Goal: Task Accomplishment & Management: Use online tool/utility

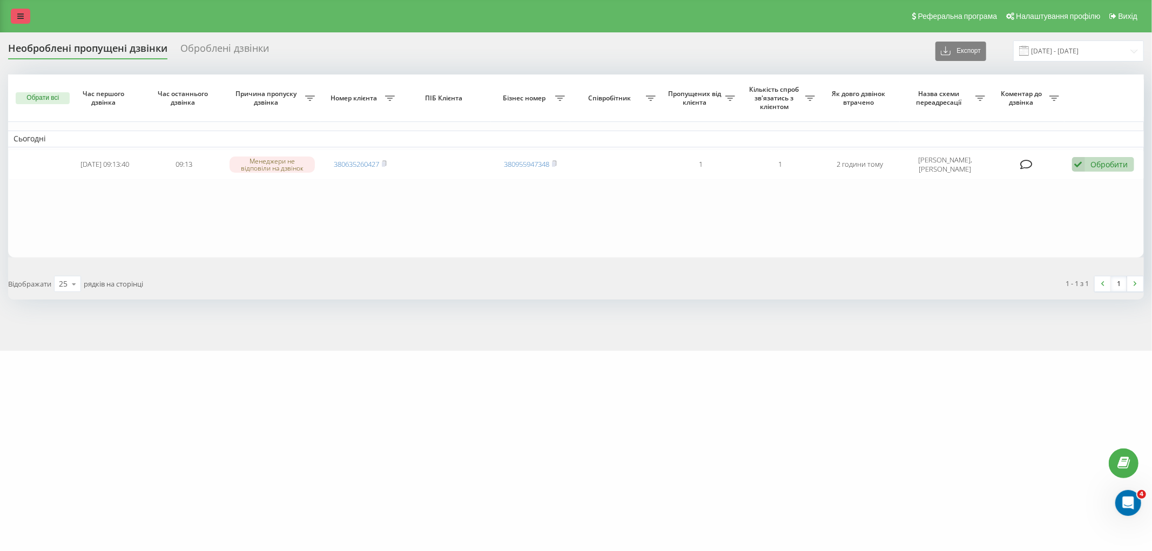
click at [23, 23] on div "Реферальна програма Налаштування профілю Вихід" at bounding box center [576, 16] width 1152 height 32
click at [22, 18] on icon at bounding box center [20, 16] width 6 height 8
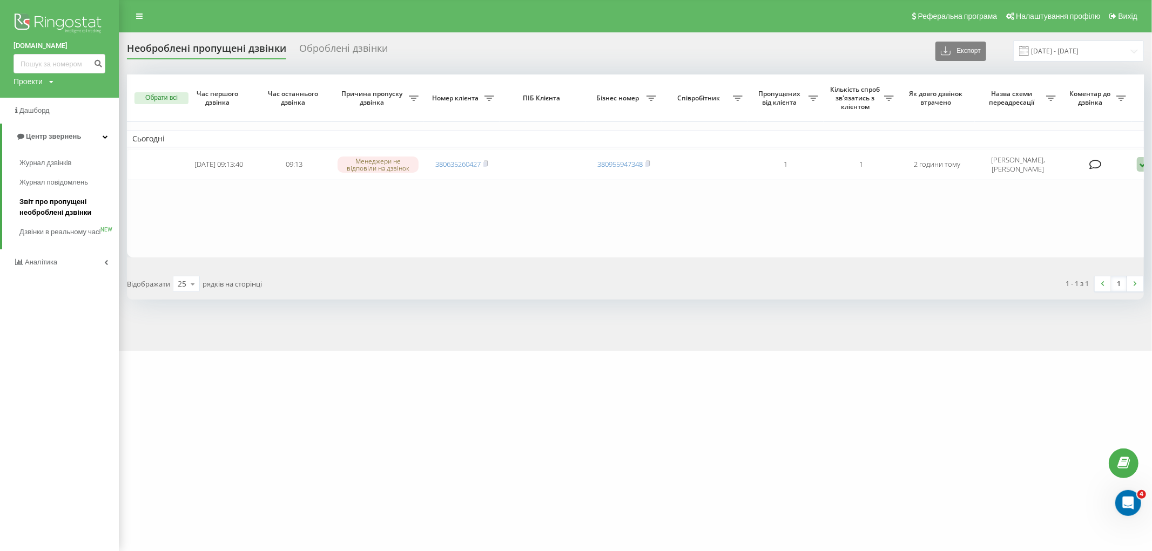
click at [45, 208] on span "Звіт про пропущені необроблені дзвінки" at bounding box center [66, 208] width 94 height 22
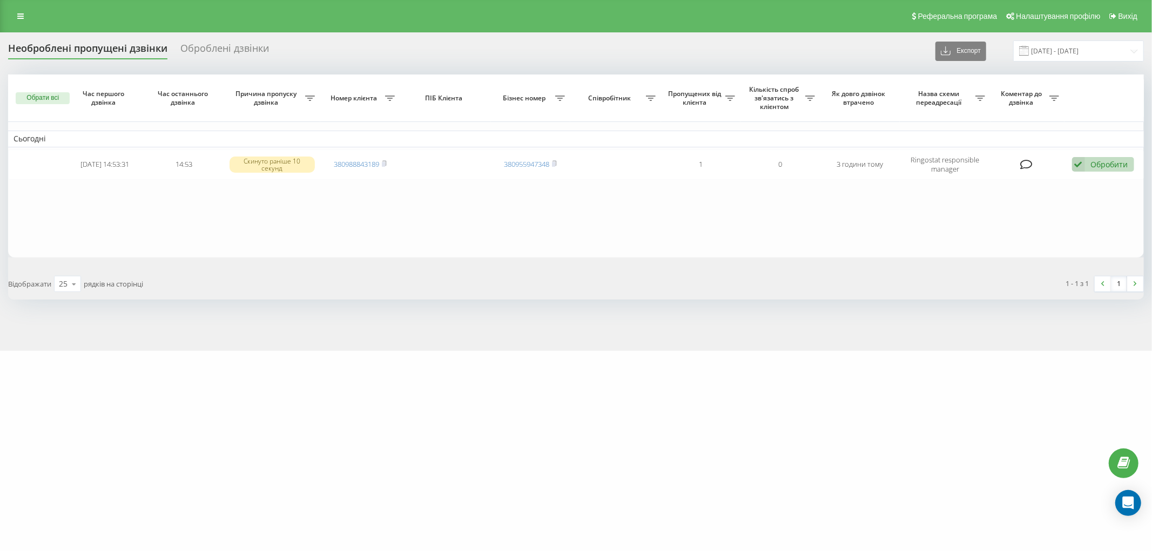
click at [385, 163] on rect at bounding box center [383, 164] width 3 height 5
